Goal: Navigation & Orientation: Find specific page/section

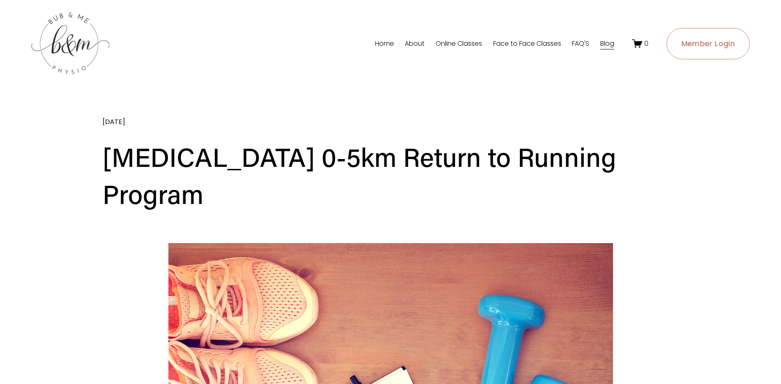
click at [383, 42] on link "Home" at bounding box center [384, 43] width 19 height 13
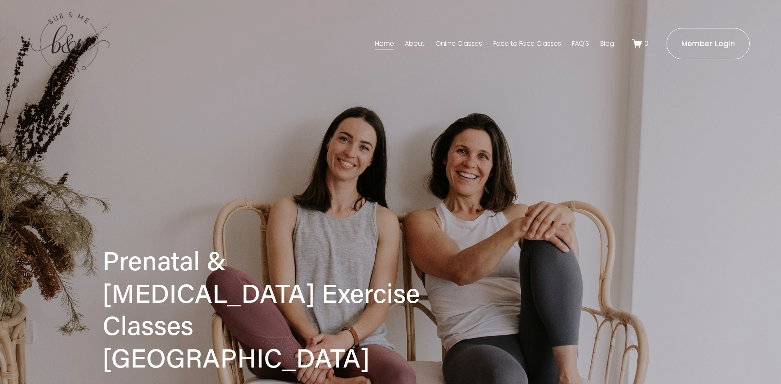
click at [463, 43] on link "Online Classes" at bounding box center [459, 43] width 47 height 13
